Goal: Information Seeking & Learning: Learn about a topic

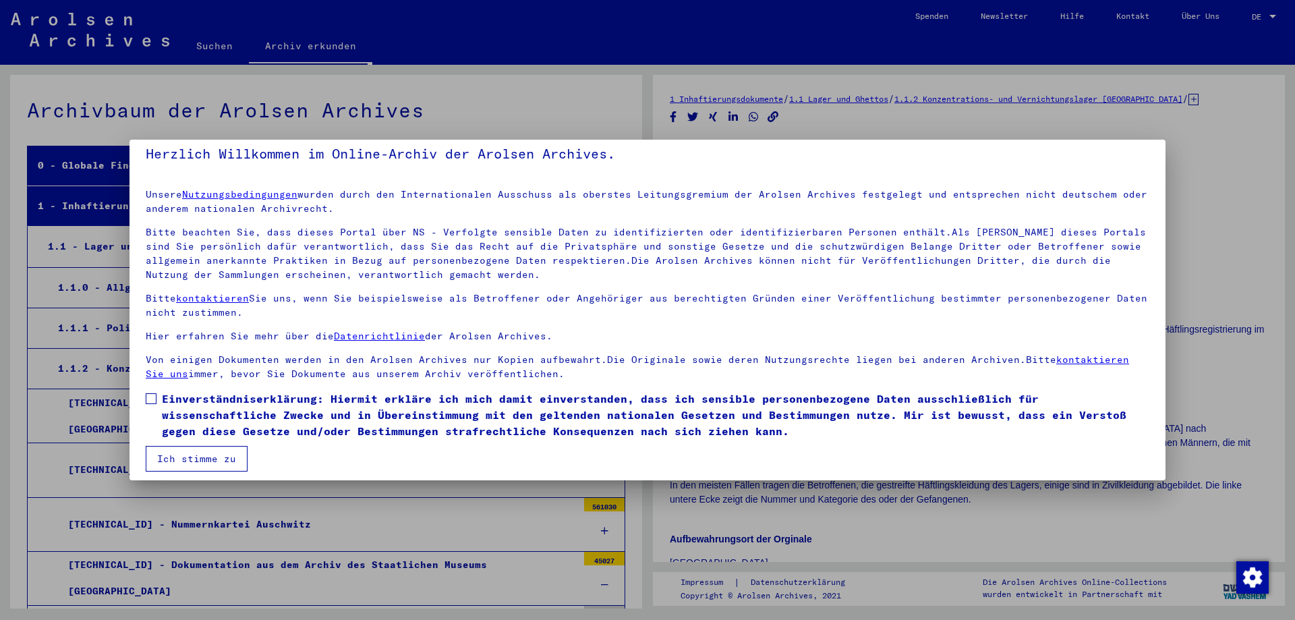
scroll to position [20, 0]
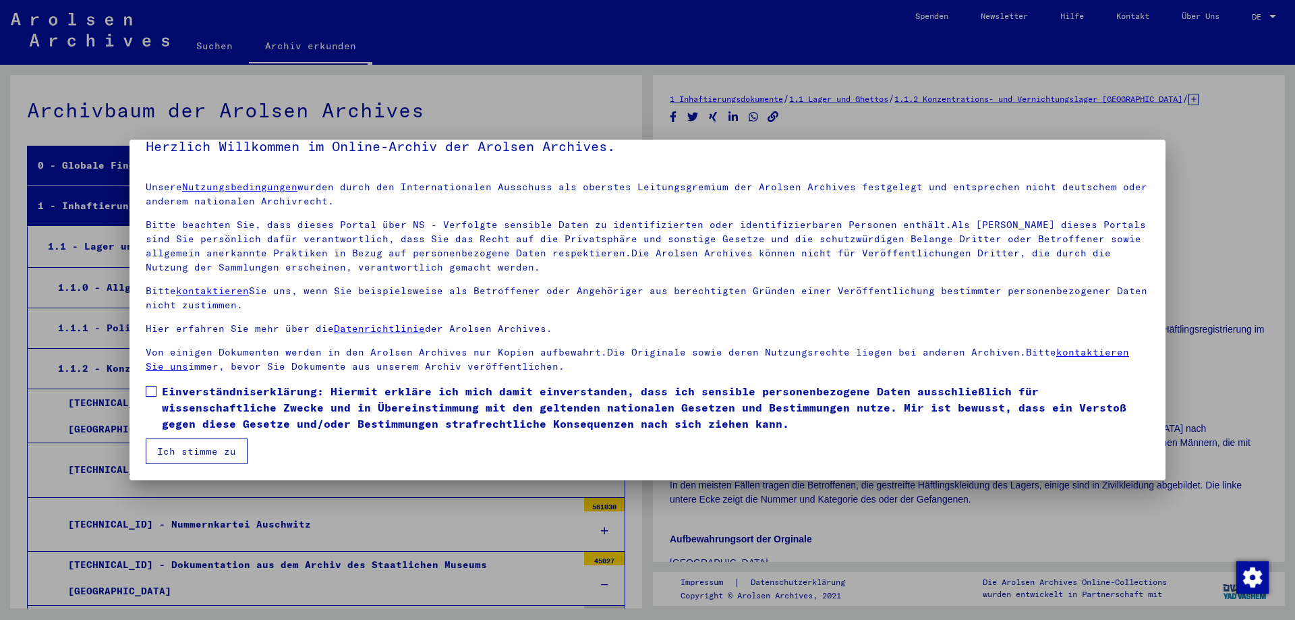
click at [200, 451] on button "Ich stimme zu" at bounding box center [197, 452] width 102 height 26
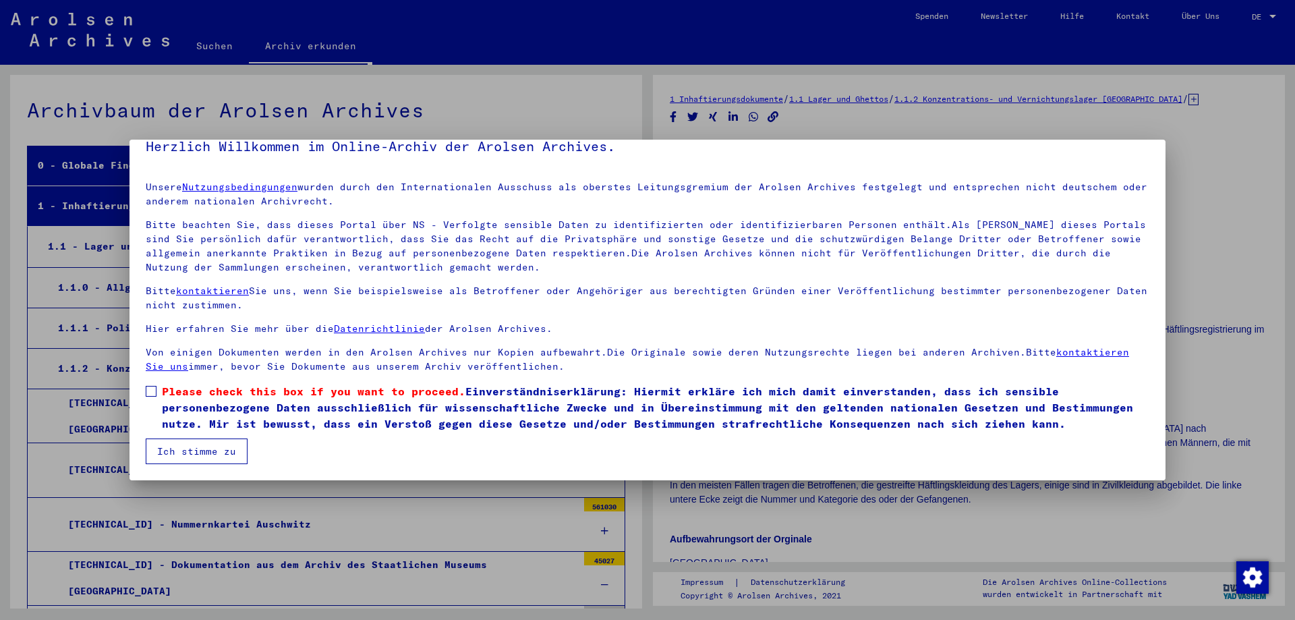
click at [142, 391] on mat-dialog-content "Unsere Nutzungsbedingungen wurden durch den Internationalen Ausschuss als obers…" at bounding box center [648, 317] width 1036 height 293
click at [148, 391] on span at bounding box center [151, 391] width 11 height 11
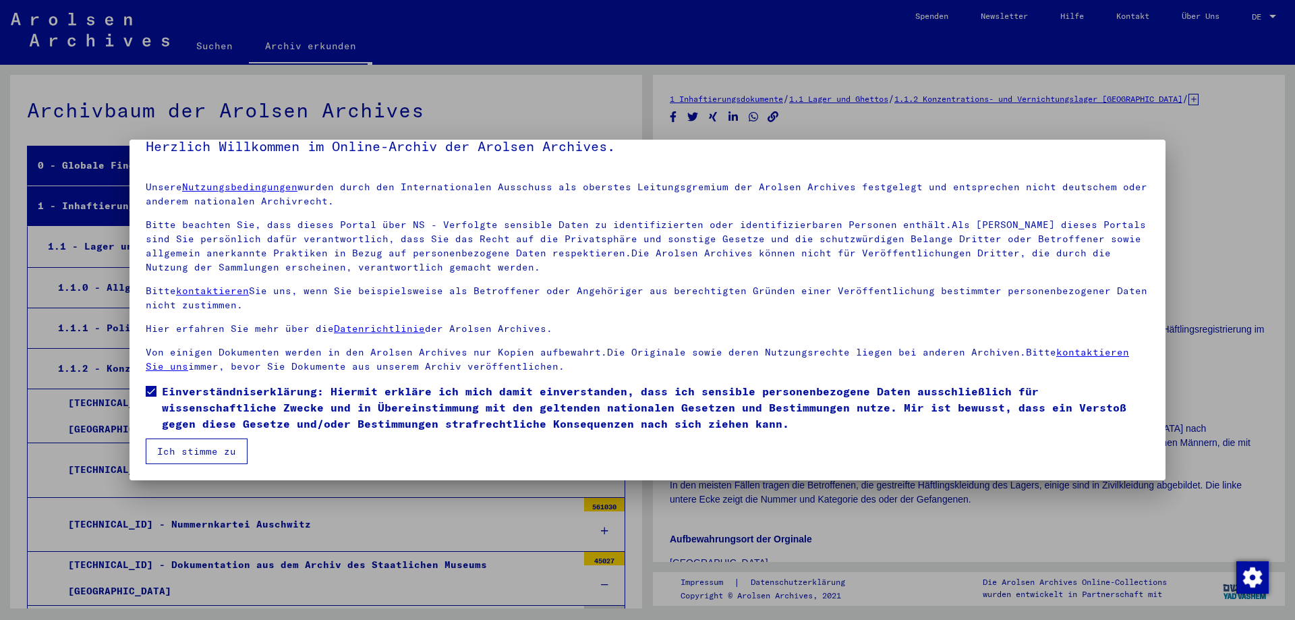
click at [189, 443] on button "Ich stimme zu" at bounding box center [197, 452] width 102 height 26
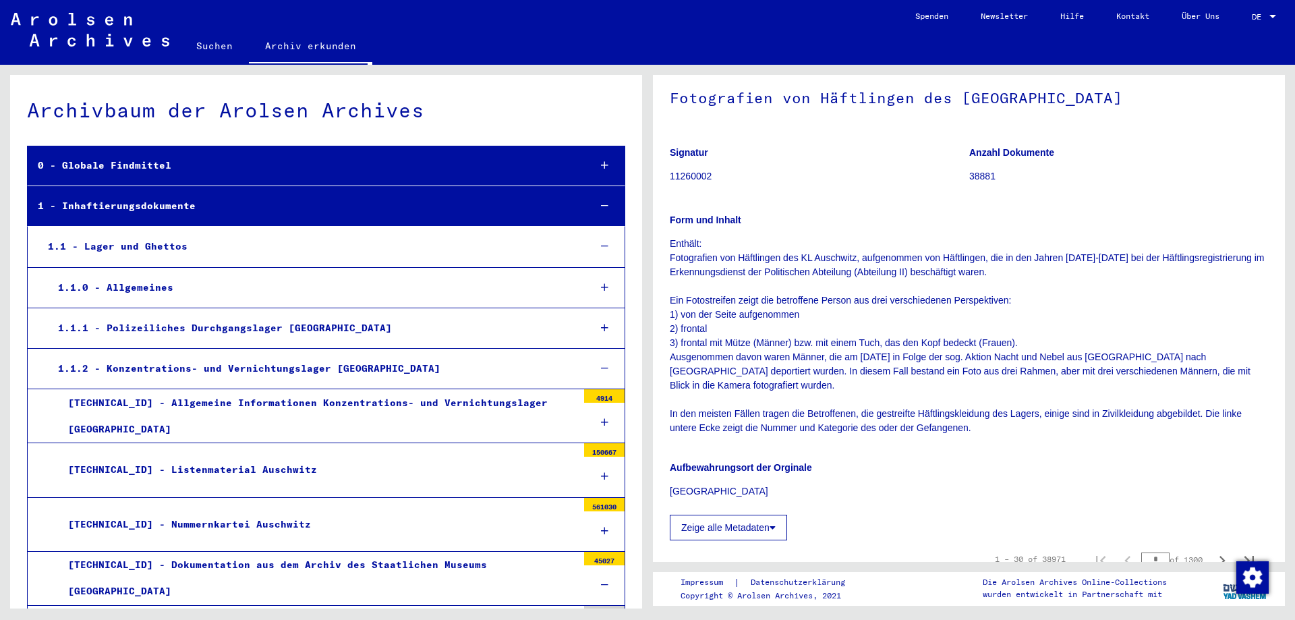
scroll to position [73, 0]
click at [252, 242] on div "1.1 - Lager und Ghettos" at bounding box center [308, 246] width 541 height 26
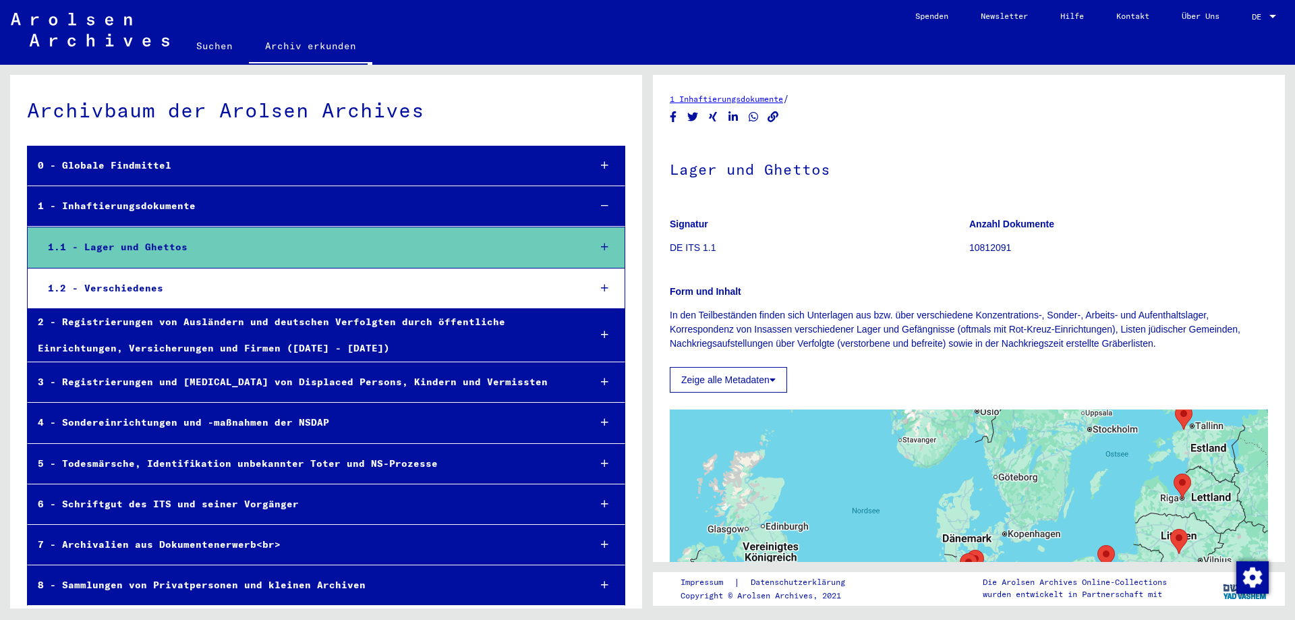
click at [261, 242] on div "1.1 - Lager und Ghettos" at bounding box center [308, 247] width 541 height 26
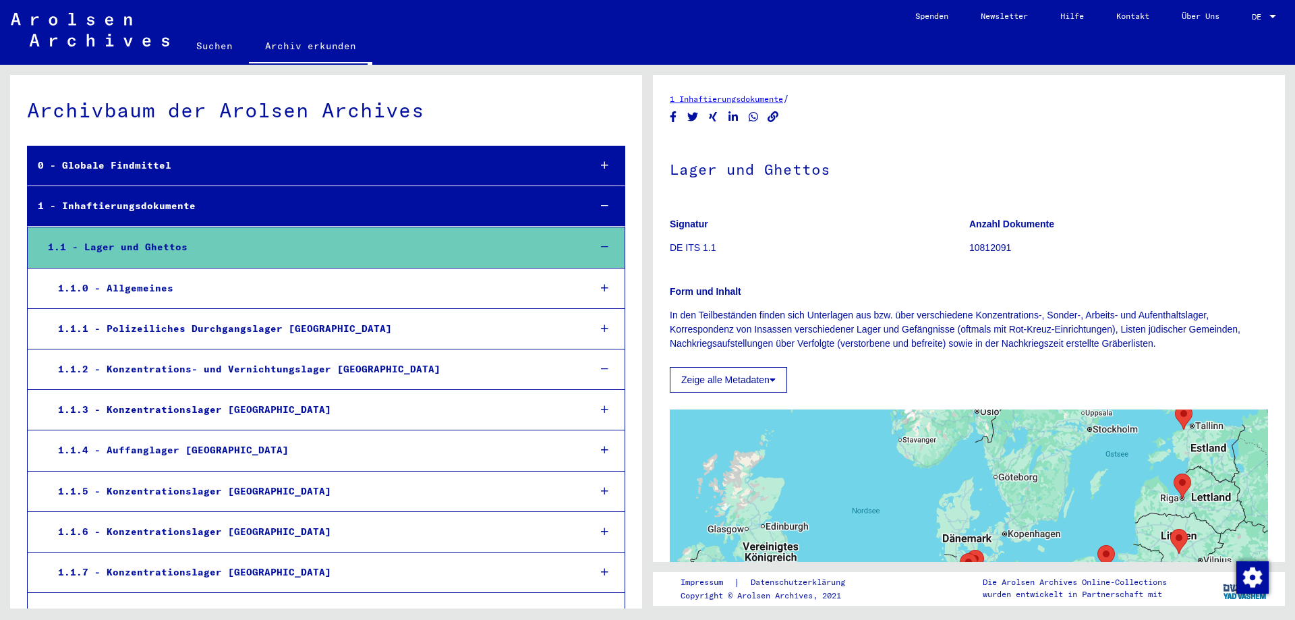
click at [308, 286] on div "1.1.0 - Allgemeines" at bounding box center [313, 288] width 531 height 26
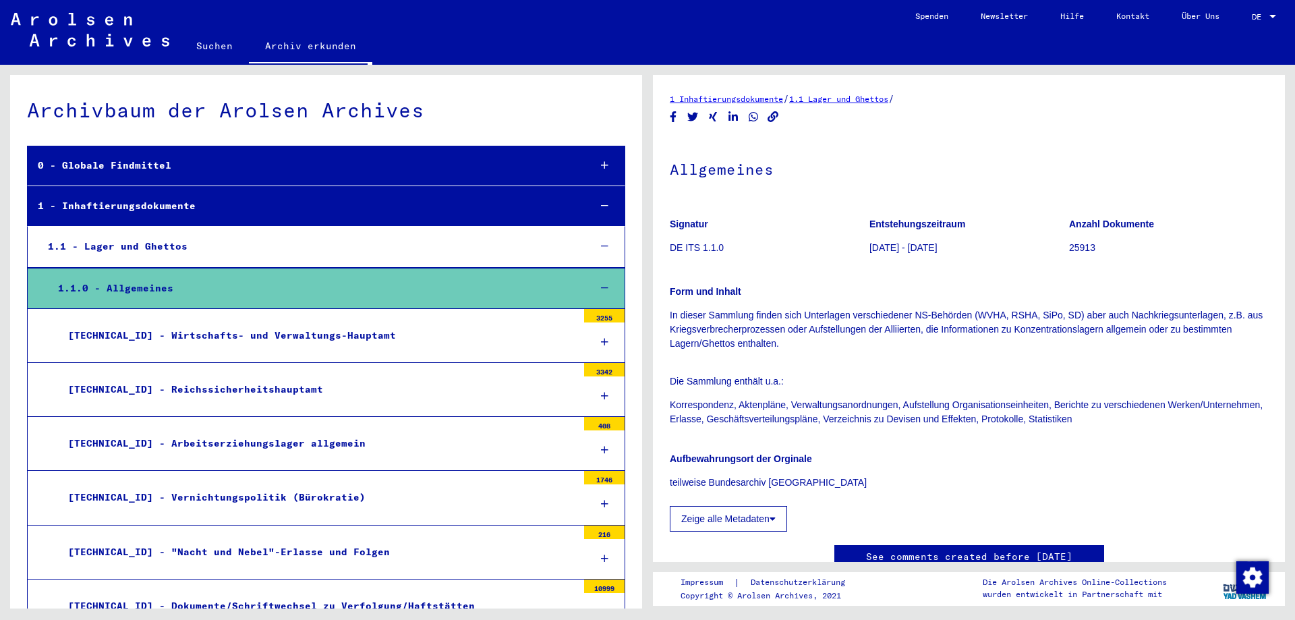
click at [292, 247] on div "1.1 - Lager und Ghettos" at bounding box center [308, 246] width 541 height 26
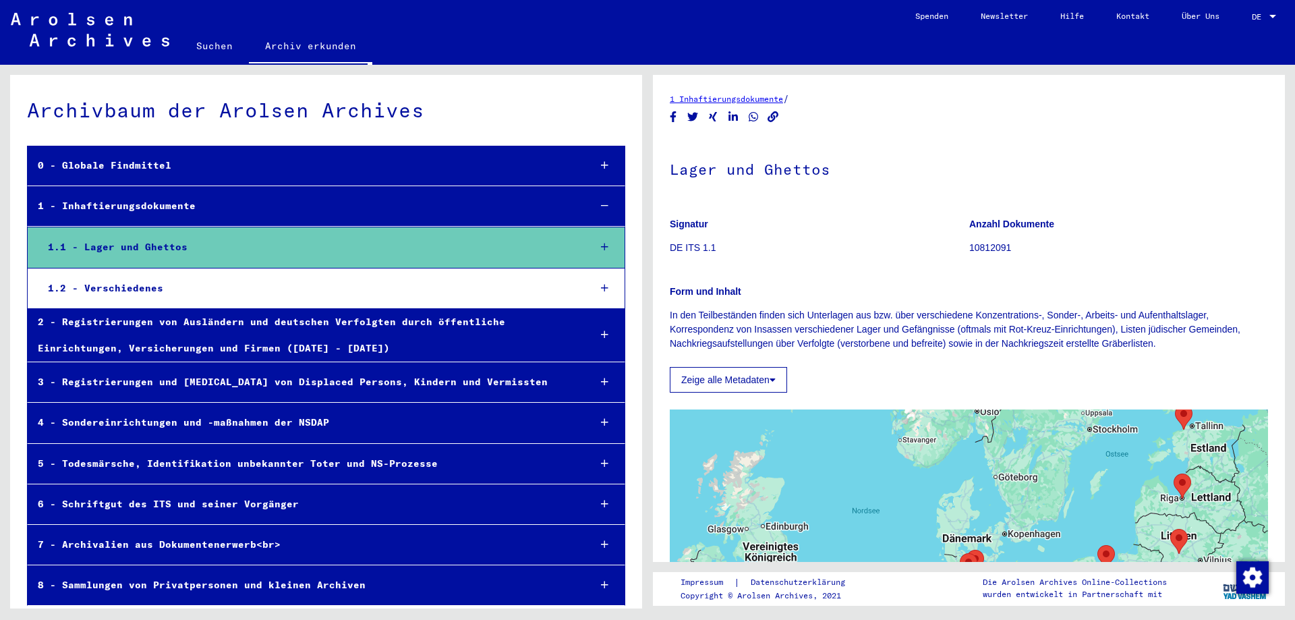
click at [285, 288] on div "1.2 - Verschiedenes" at bounding box center [308, 288] width 541 height 26
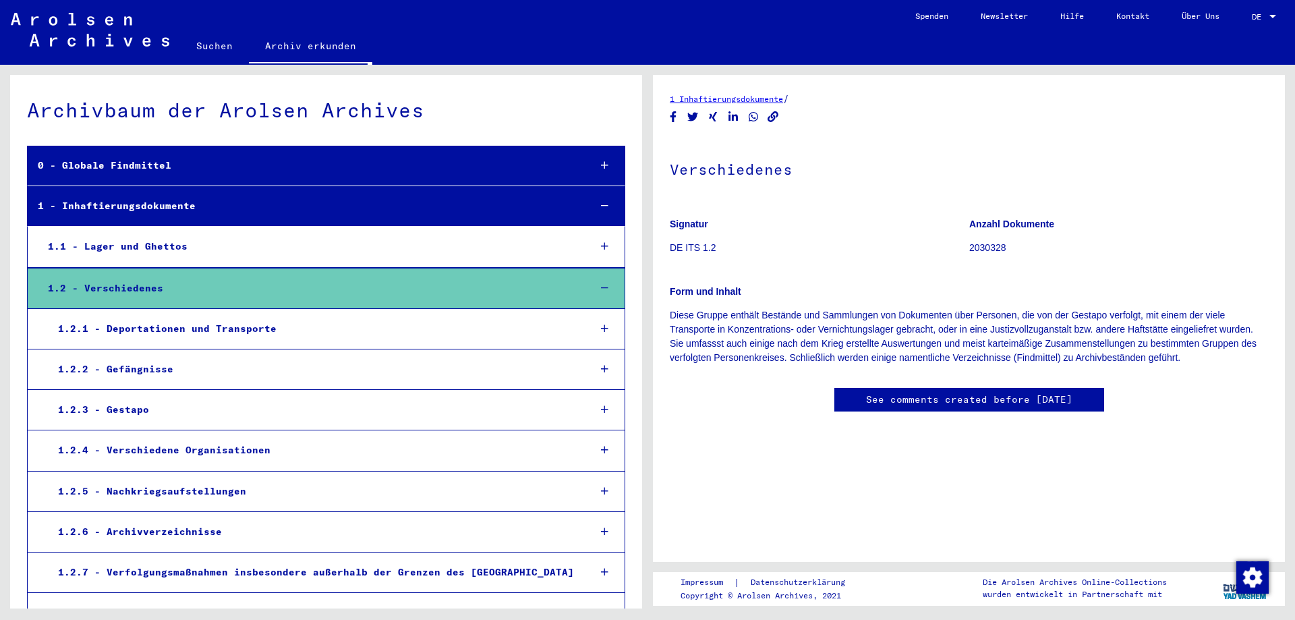
click at [285, 288] on div "1.2 - Verschiedenes" at bounding box center [308, 288] width 541 height 26
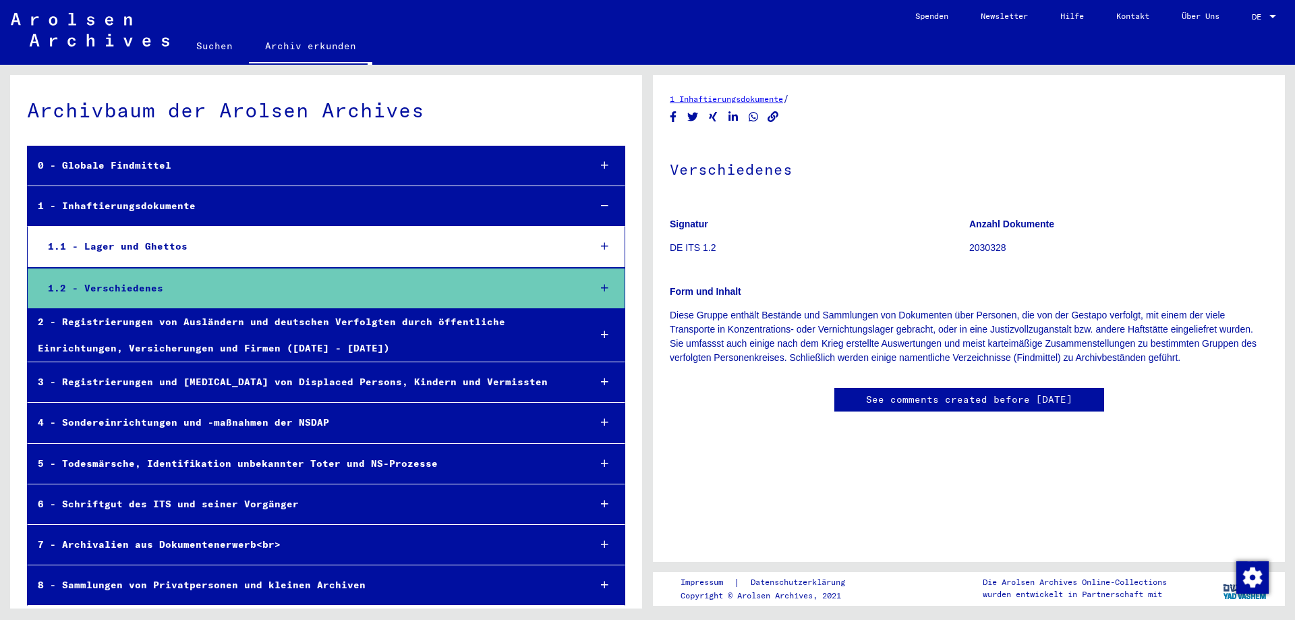
click at [269, 215] on div "1 - Inhaftierungsdokumente" at bounding box center [303, 206] width 551 height 26
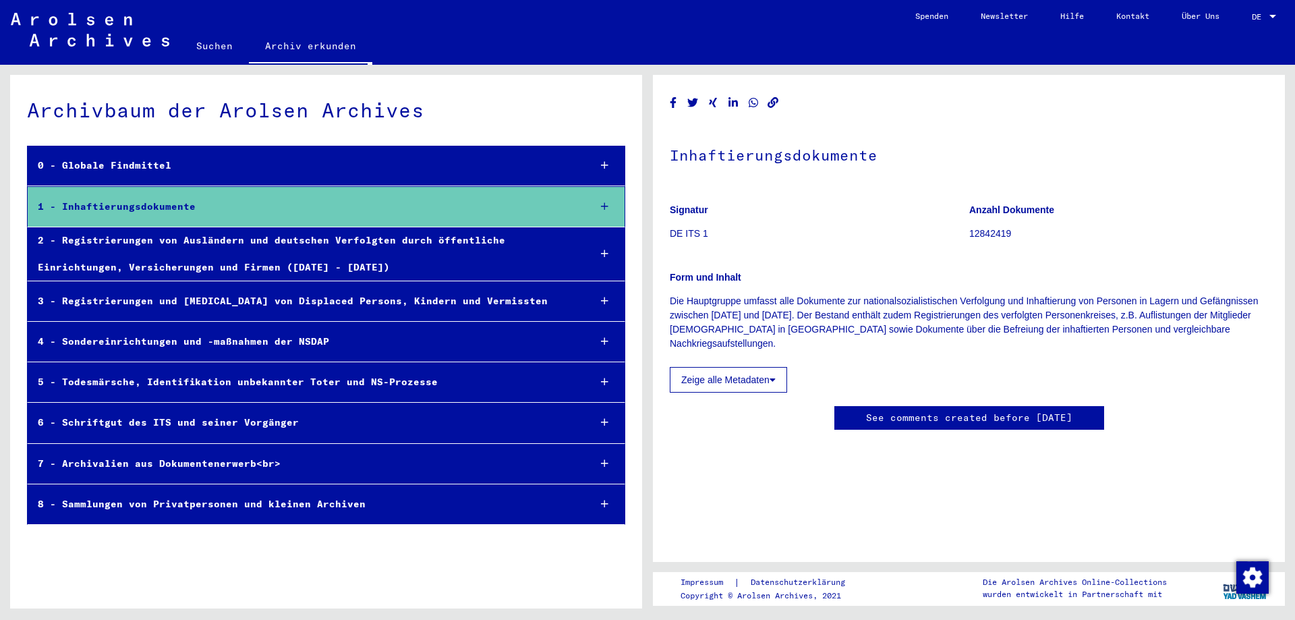
click at [296, 381] on div "5 - Todesmärsche, Identifikation unbekannter Toter und NS-Prozesse" at bounding box center [303, 382] width 551 height 26
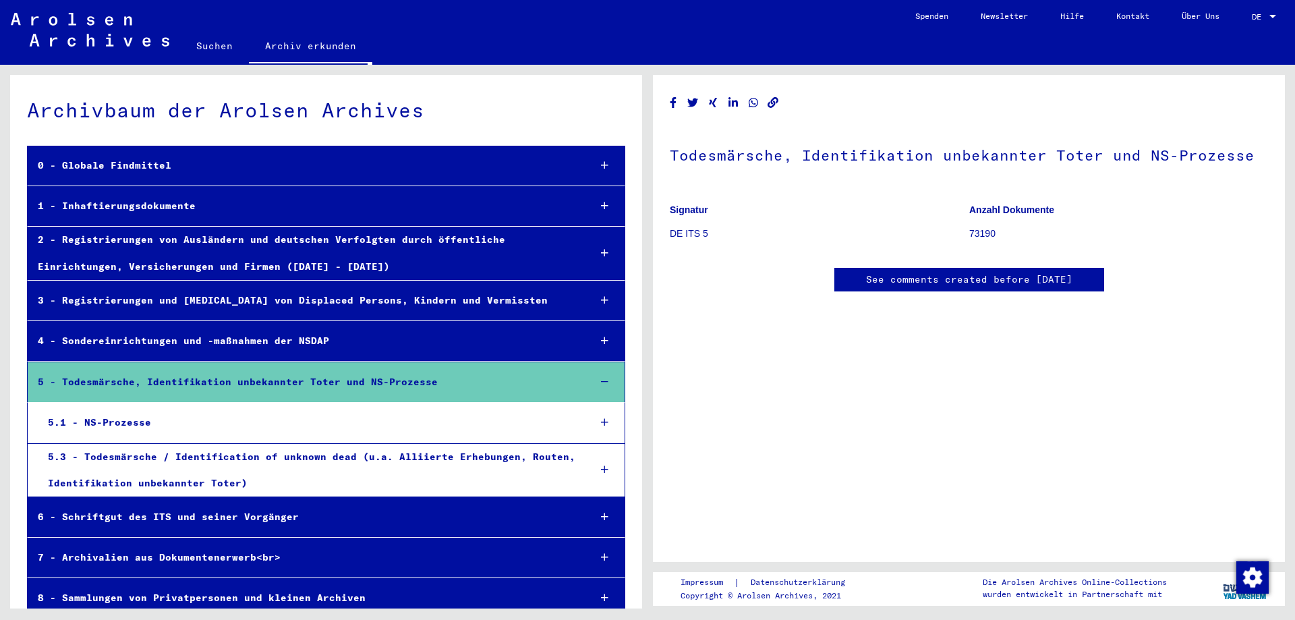
click at [289, 376] on div "5 - Todesmärsche, Identifikation unbekannter Toter und NS-Prozesse" at bounding box center [303, 382] width 551 height 26
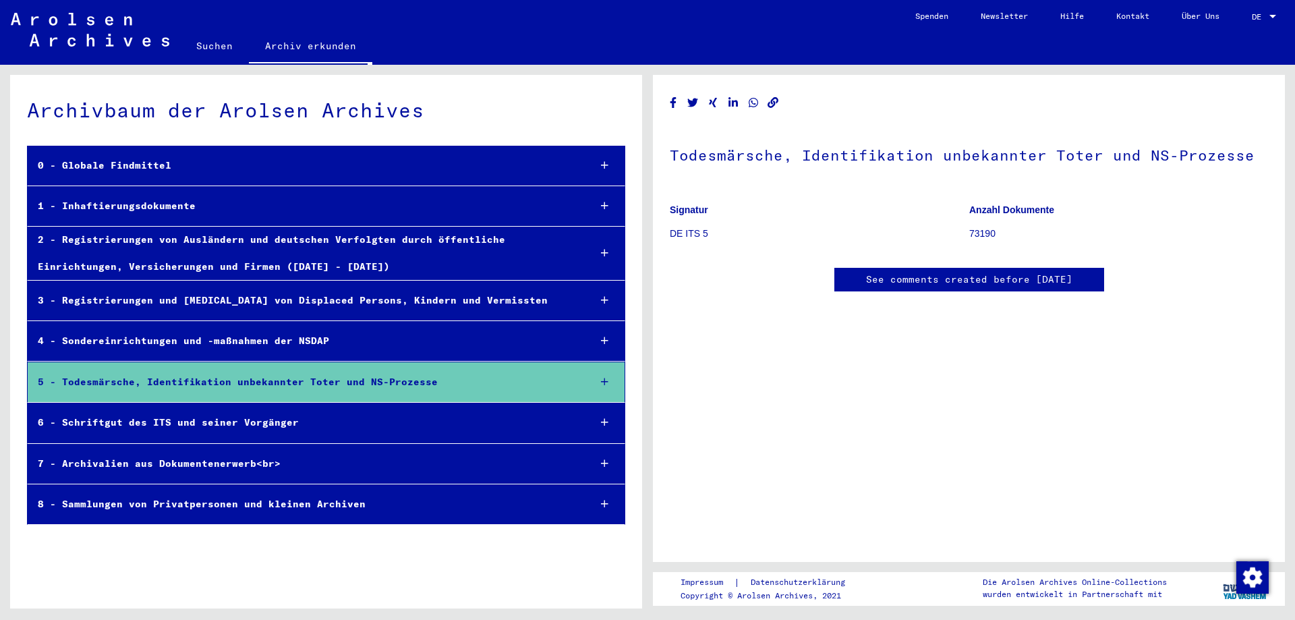
click at [280, 354] on div "4 - Sondereinrichtungen und -maßnahmen der NSDAP" at bounding box center [303, 341] width 551 height 26
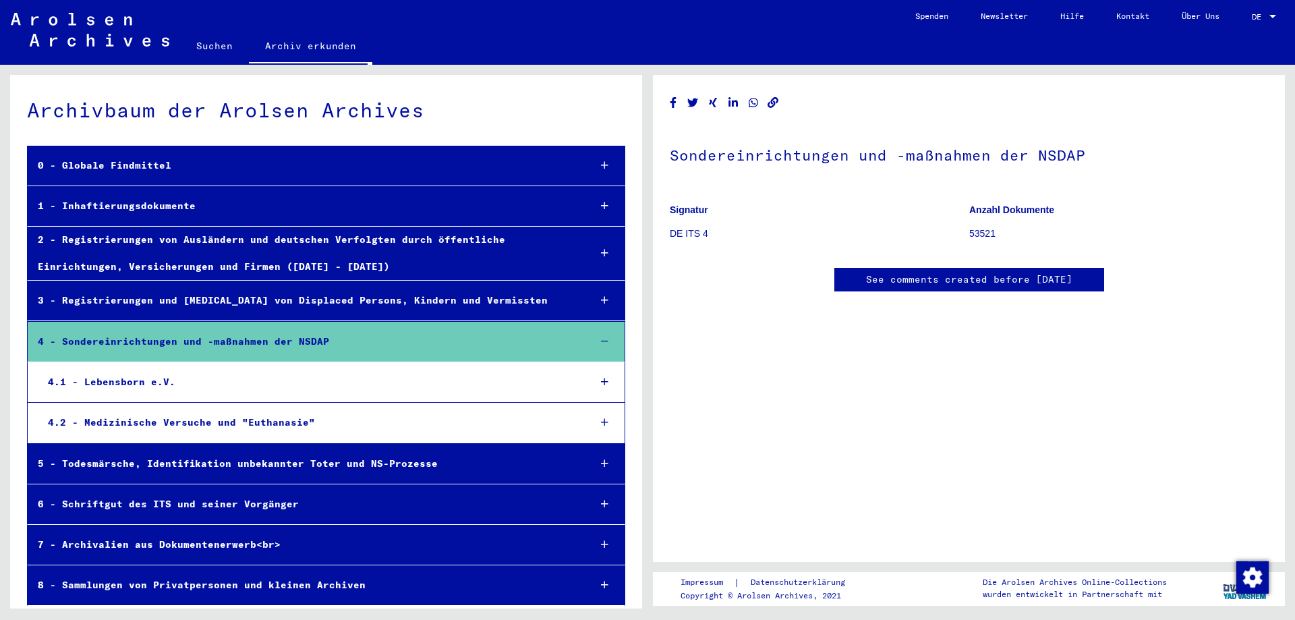
click at [262, 418] on div "4.2 - Medizinische Versuche und "Euthanasie"" at bounding box center [308, 423] width 541 height 26
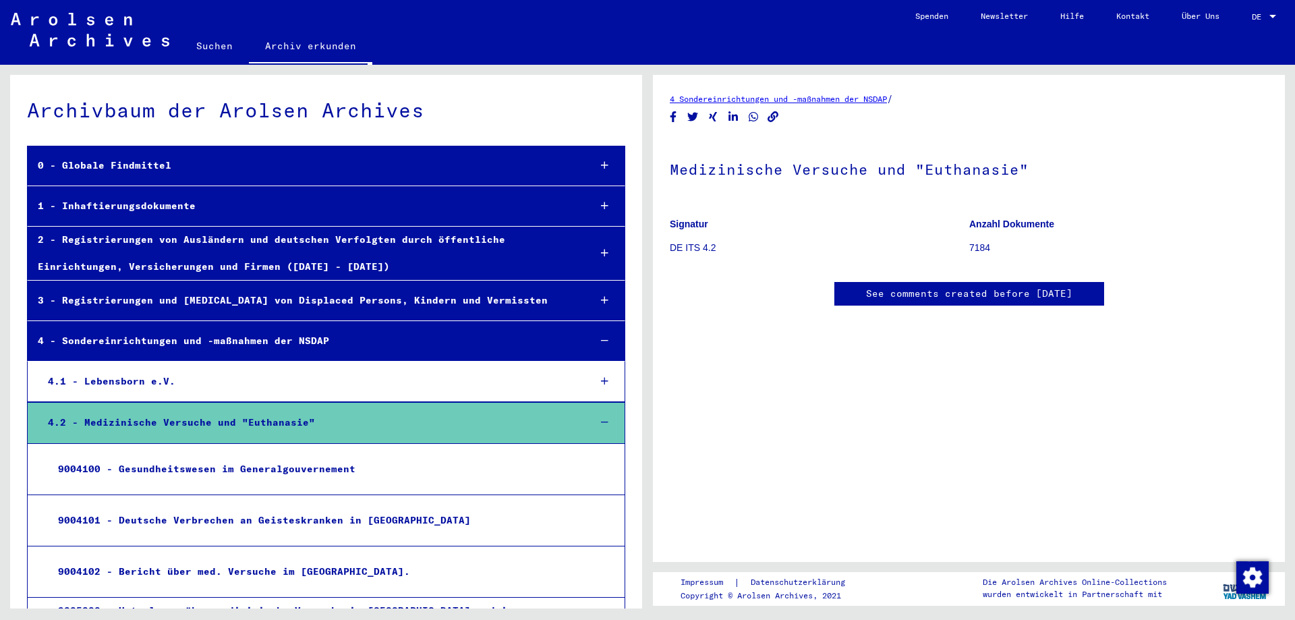
click at [270, 470] on div "9004100 - Gesundheitswesen im Generalgouvernement" at bounding box center [313, 469] width 530 height 26
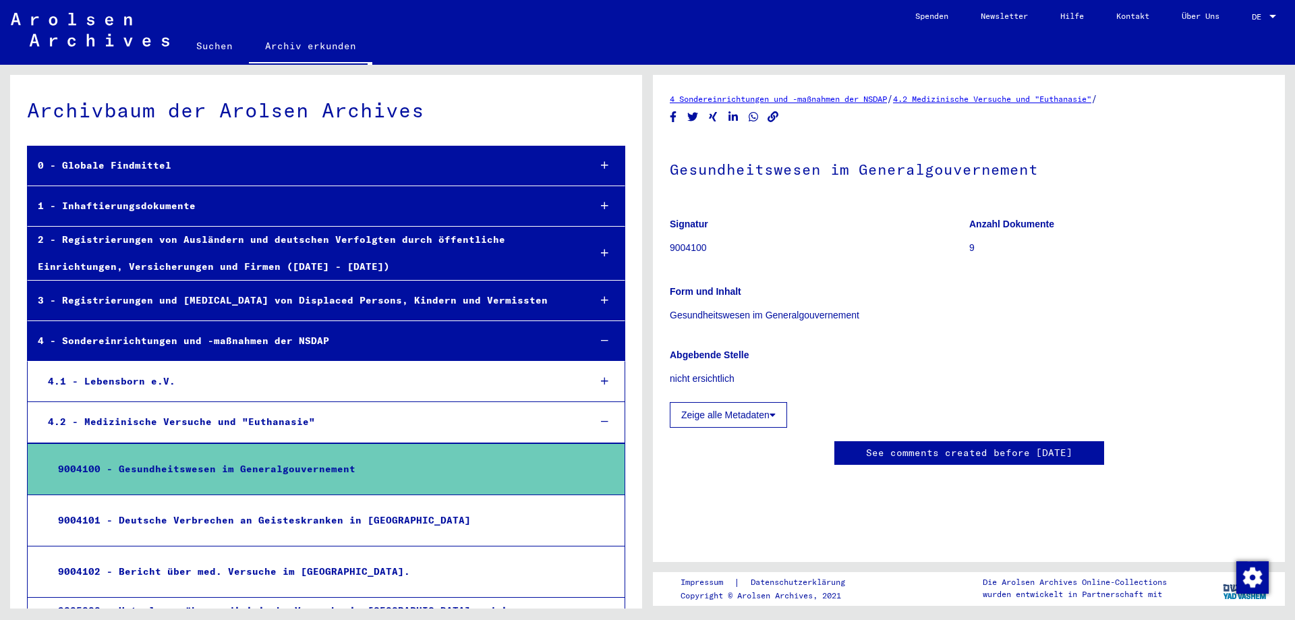
scroll to position [12, 0]
click at [381, 511] on div "9004101 - Deutsche Verbrechen an Geisteskranken in [GEOGRAPHIC_DATA]" at bounding box center [313, 520] width 530 height 26
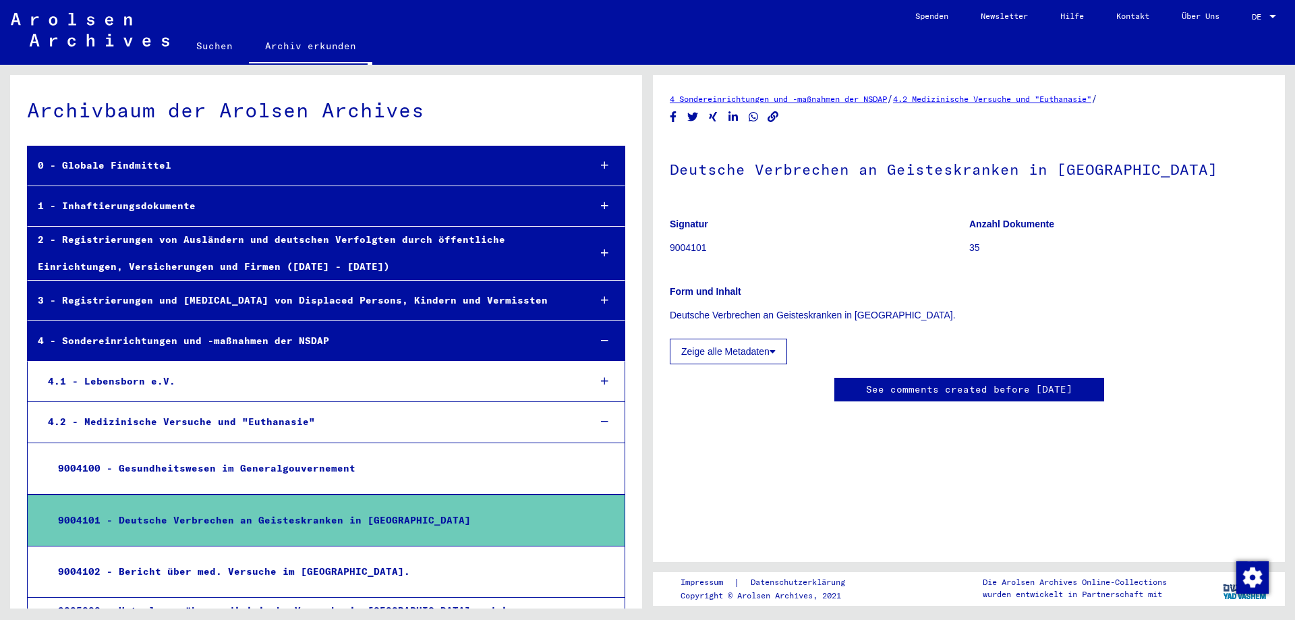
click at [330, 340] on div "4 - Sondereinrichtungen und -maßnahmen der NSDAP" at bounding box center [303, 341] width 551 height 26
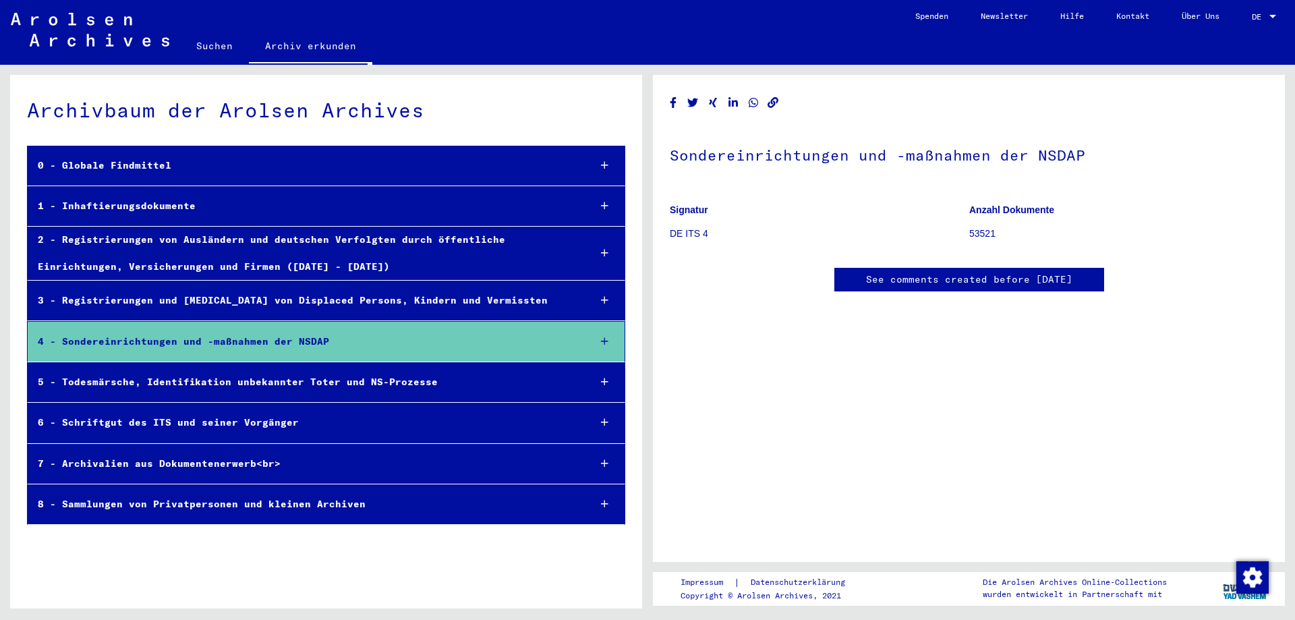
click at [262, 159] on div "0 - Globale Findmittel" at bounding box center [303, 165] width 551 height 26
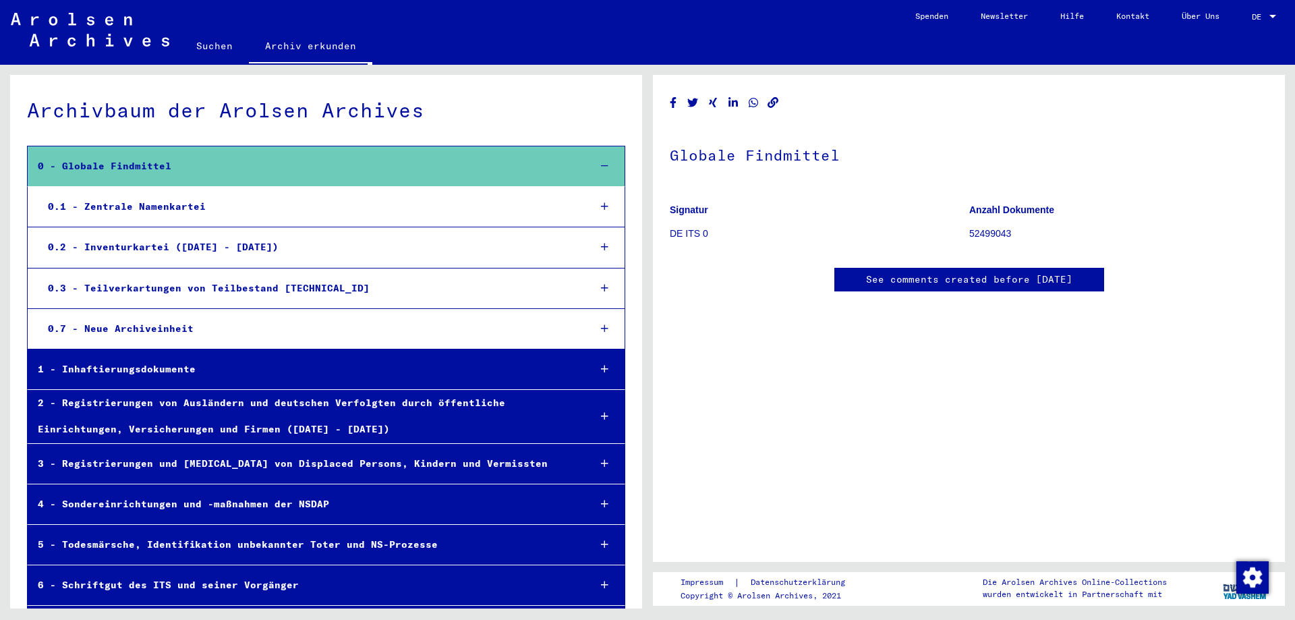
click at [256, 174] on div "0 - Globale Findmittel" at bounding box center [303, 166] width 551 height 26
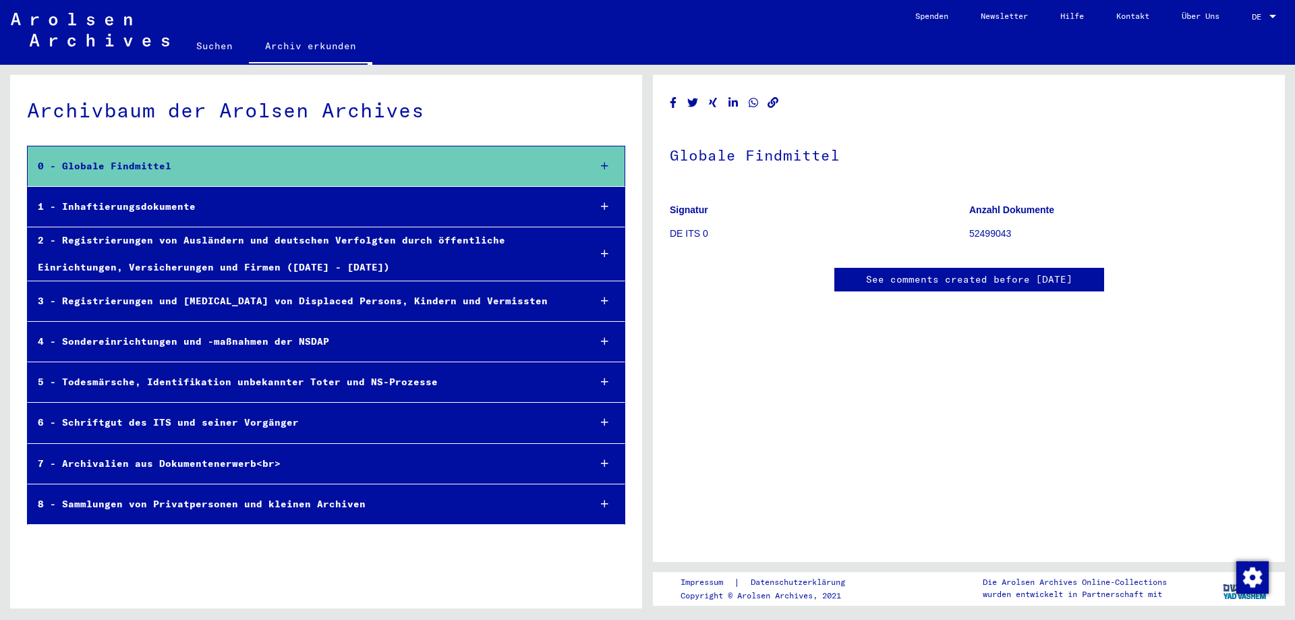
click at [304, 337] on div "4 - Sondereinrichtungen und -maßnahmen der NSDAP" at bounding box center [303, 342] width 551 height 26
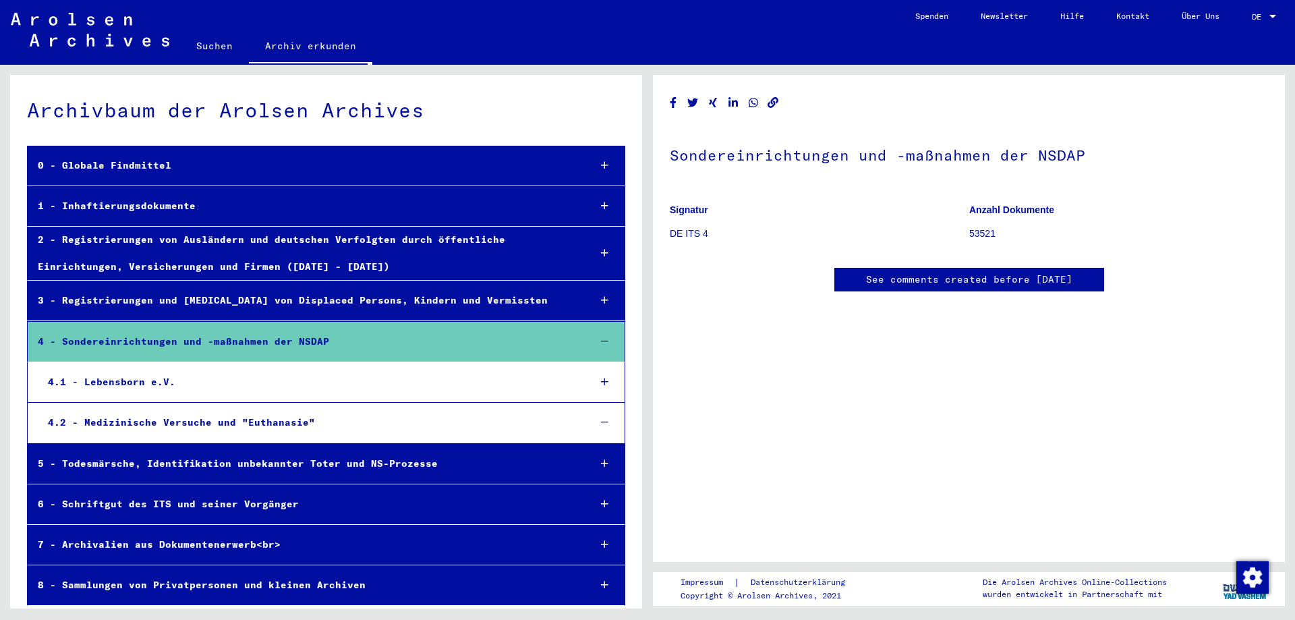
click at [297, 417] on div "4.2 - Medizinische Versuche und "Euthanasie"" at bounding box center [308, 423] width 541 height 26
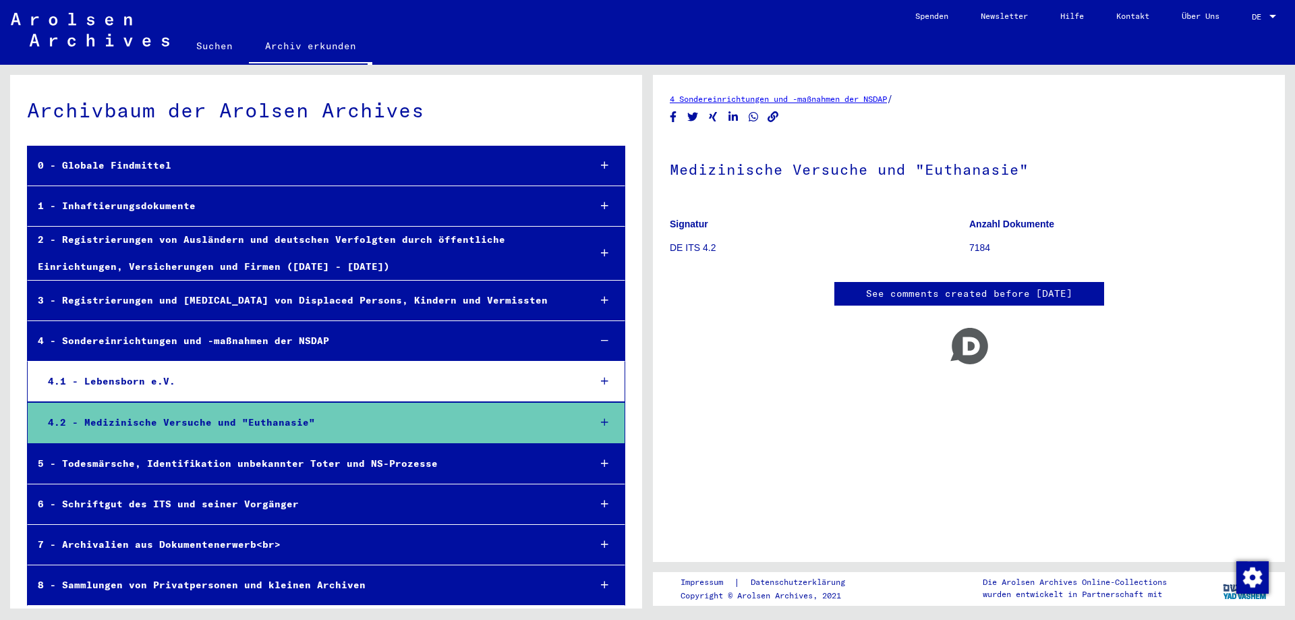
click at [295, 392] on div "4.1 - Lebensborn e.V." at bounding box center [308, 381] width 541 height 26
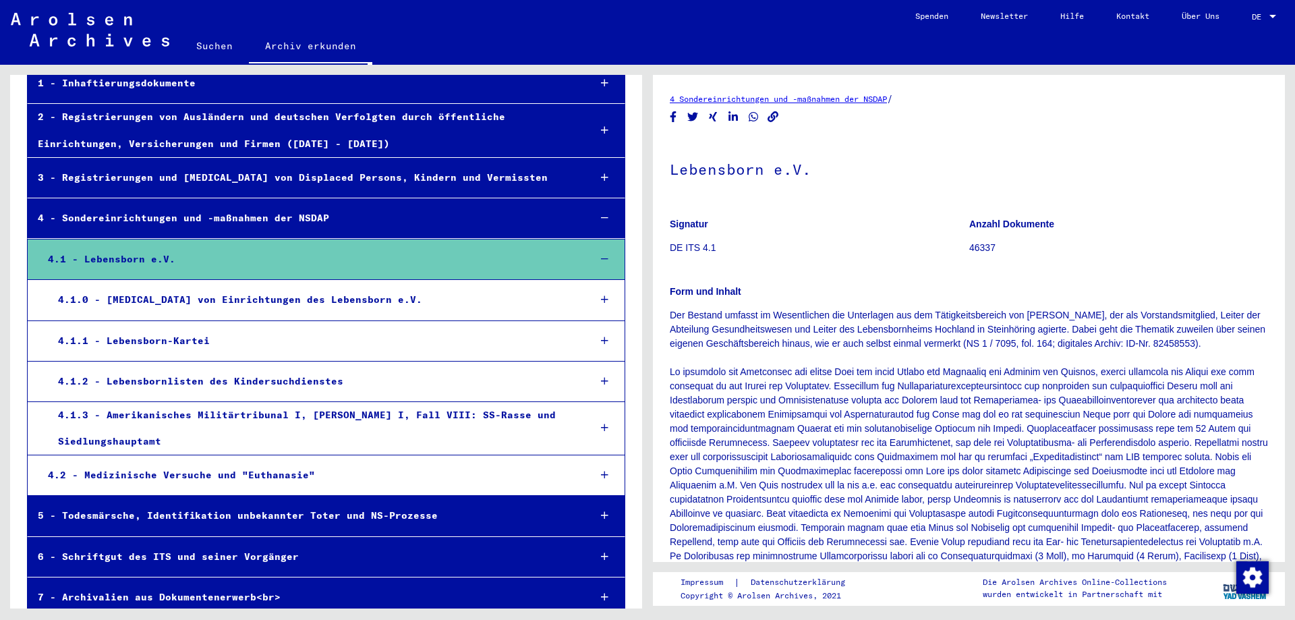
scroll to position [146, 0]
